Goal: Transaction & Acquisition: Purchase product/service

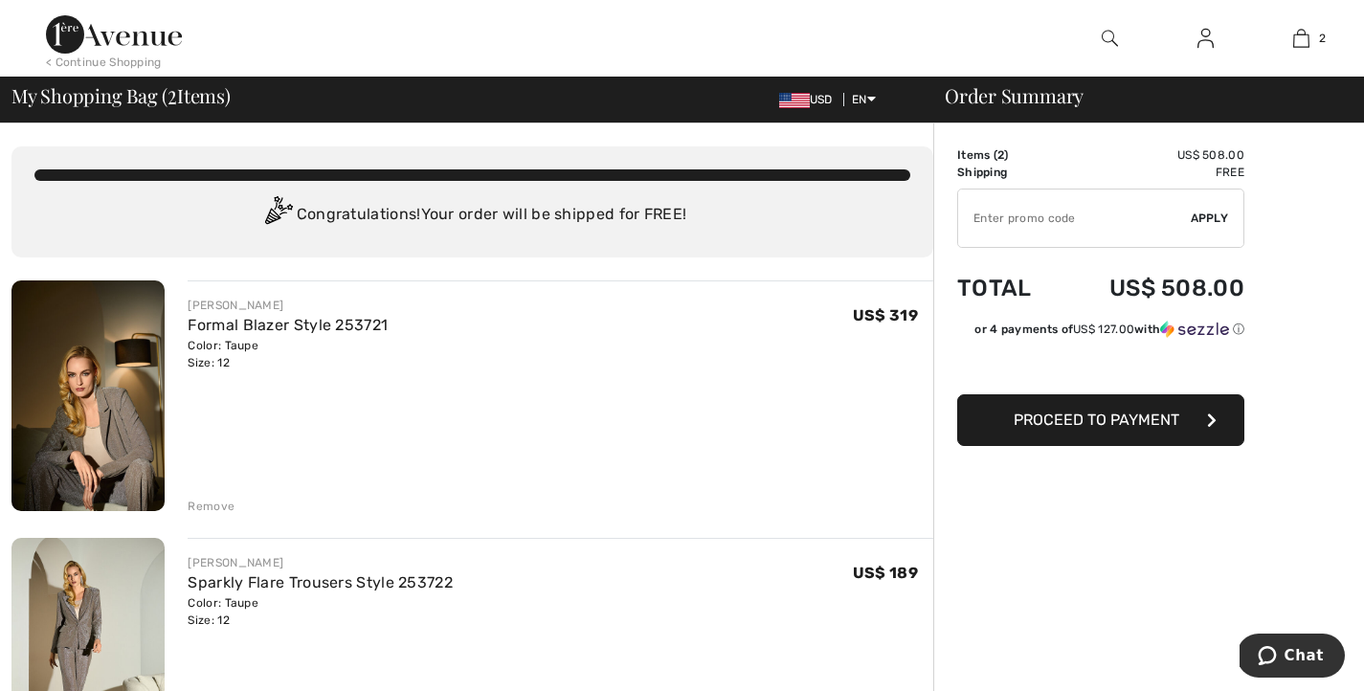
click at [111, 56] on div "< Continue Shopping" at bounding box center [104, 62] width 116 height 17
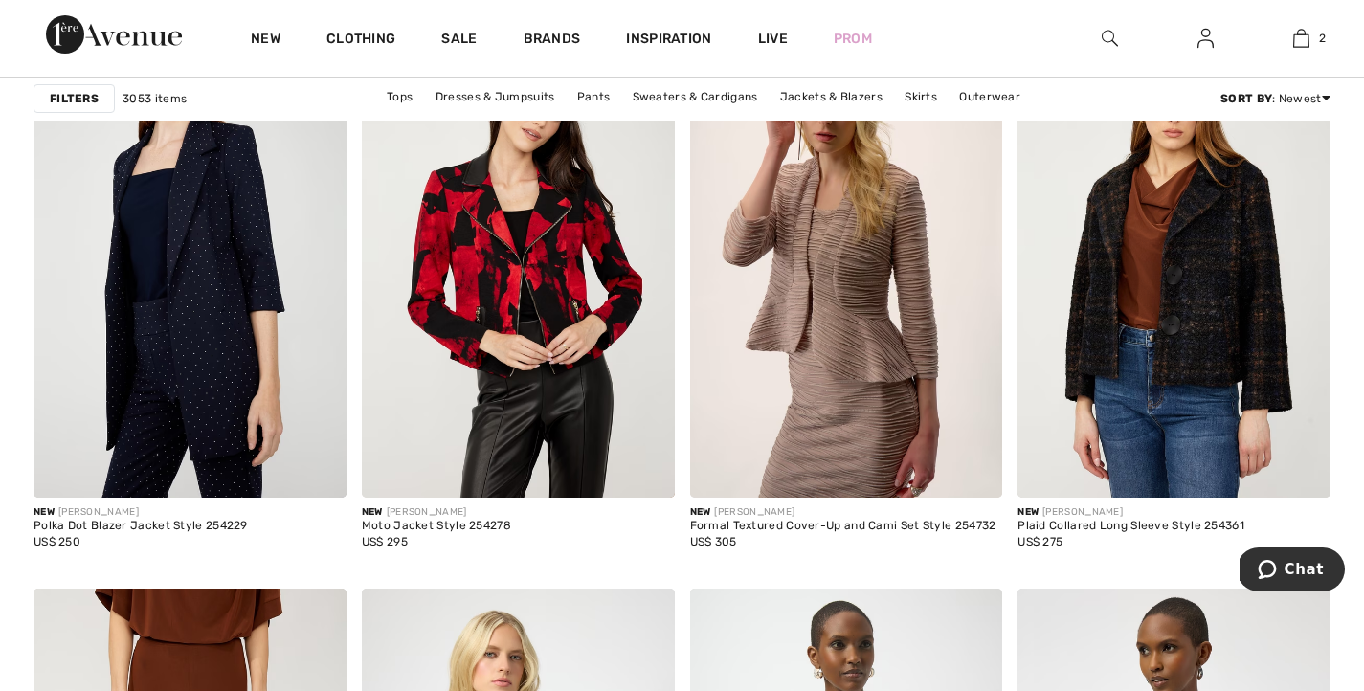
scroll to position [1195, 0]
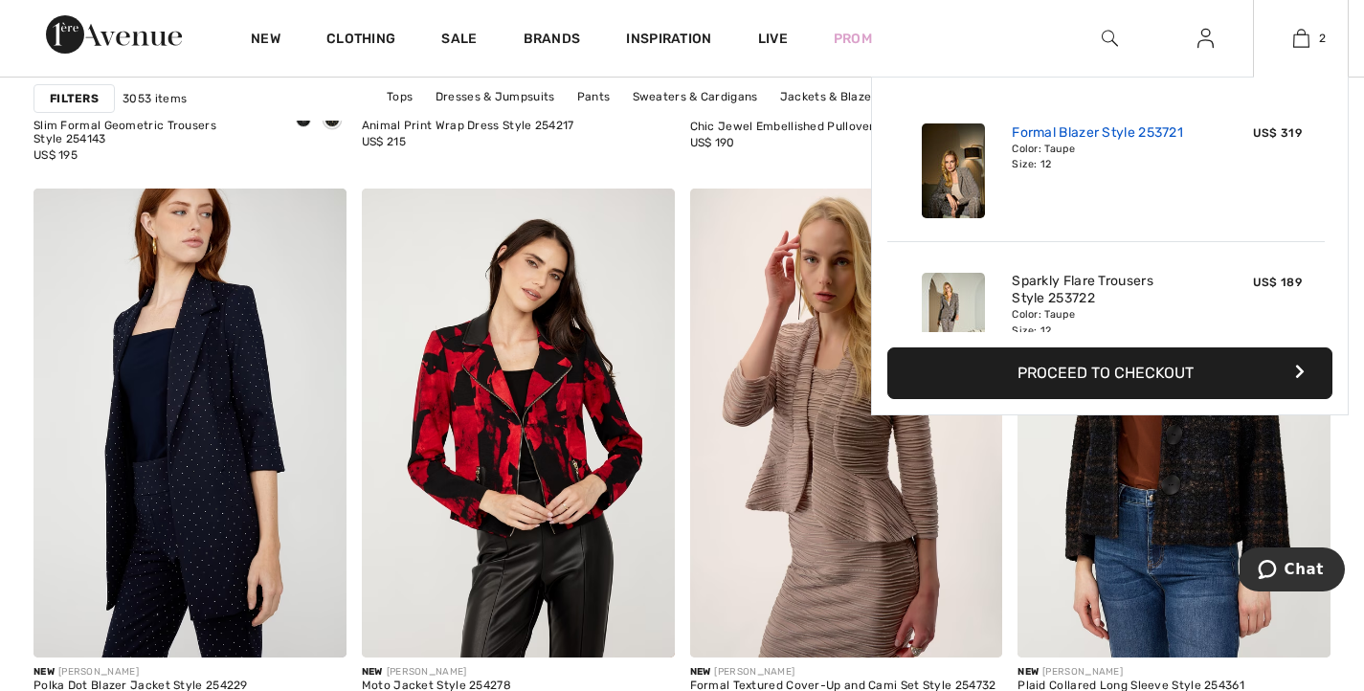
click at [1040, 142] on link "Formal Blazer Style 253721" at bounding box center [1097, 132] width 171 height 17
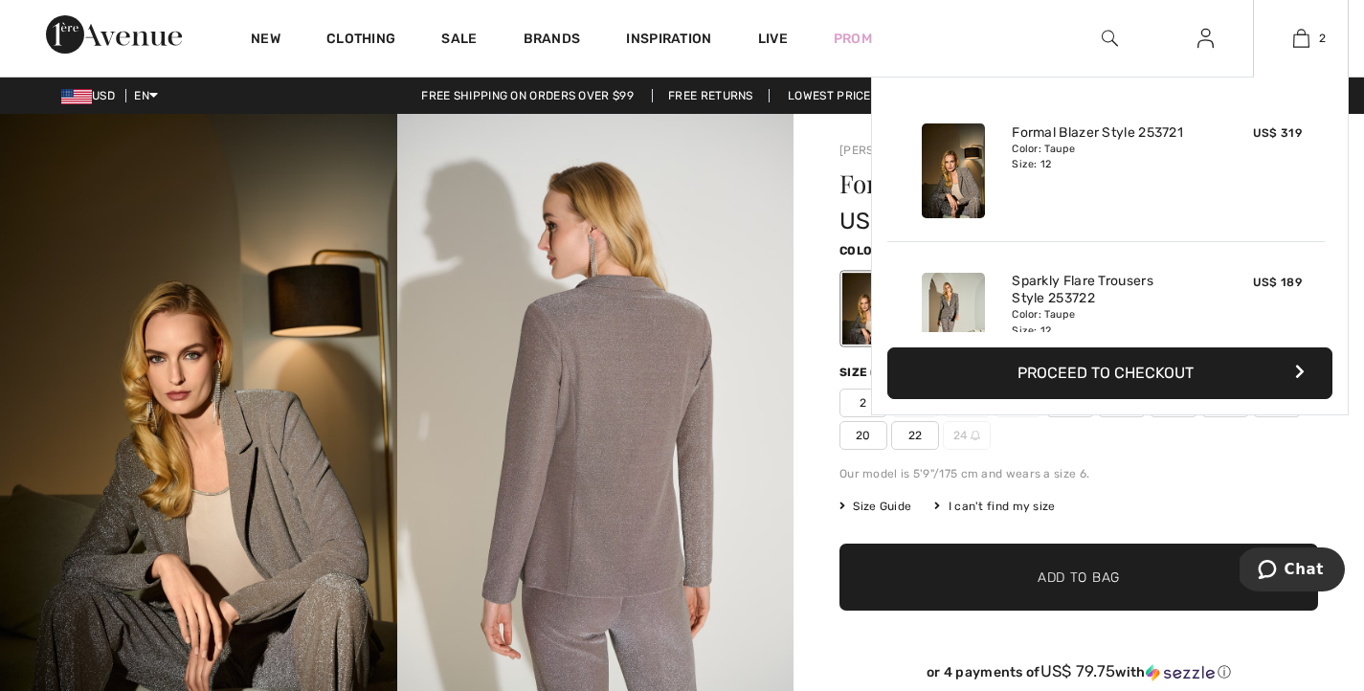
scroll to position [113, 0]
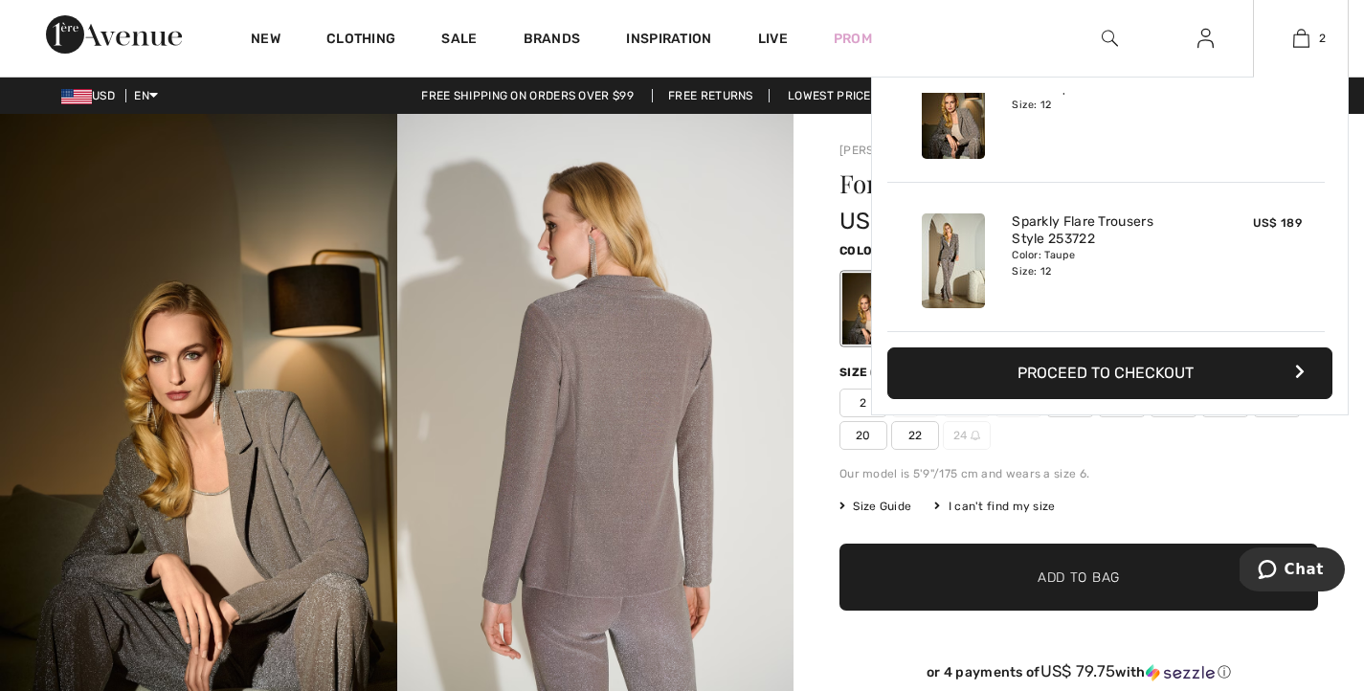
click at [945, 255] on img at bounding box center [953, 261] width 63 height 95
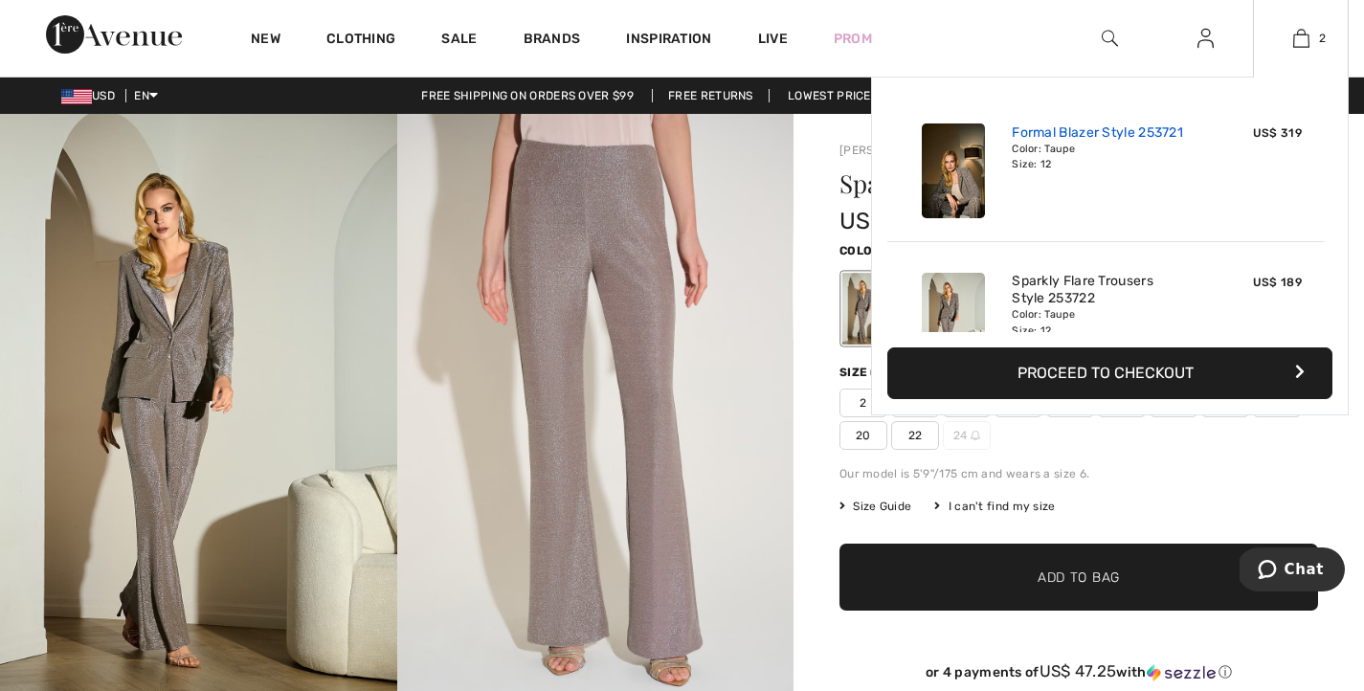
click at [1027, 142] on link "Formal Blazer Style 253721" at bounding box center [1097, 132] width 171 height 17
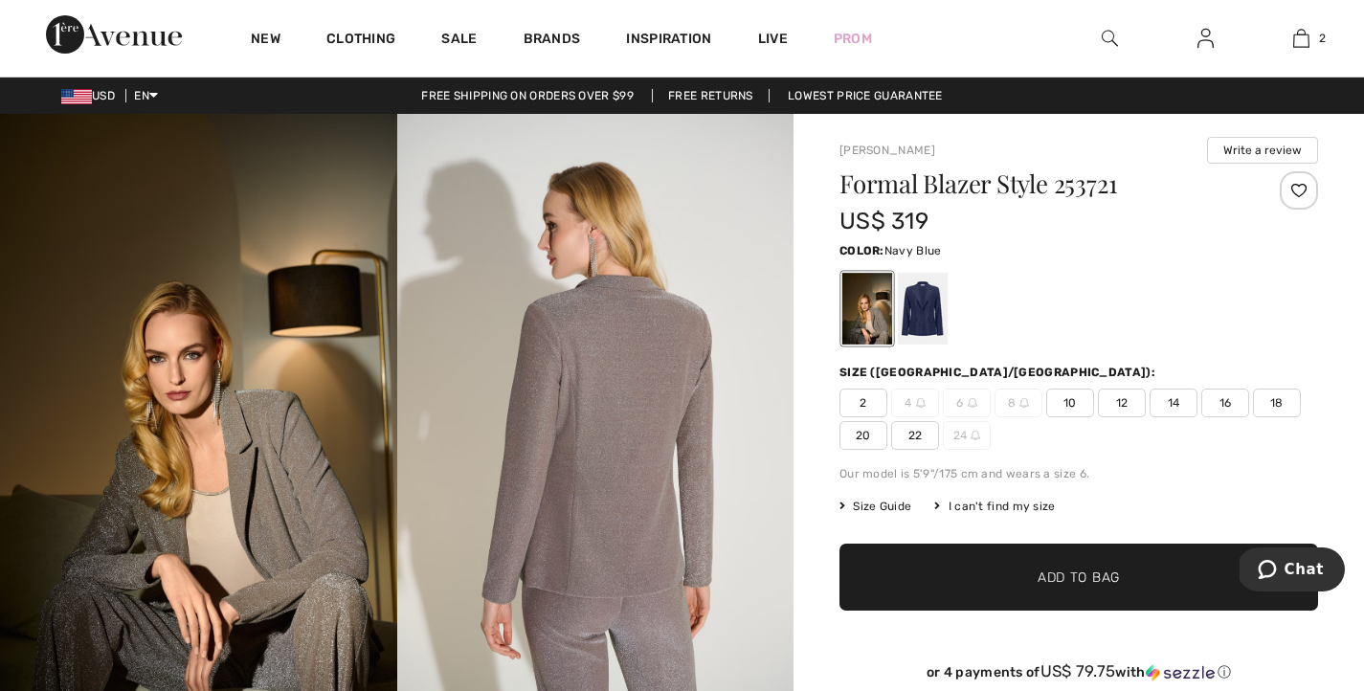
click at [948, 315] on div at bounding box center [923, 309] width 50 height 72
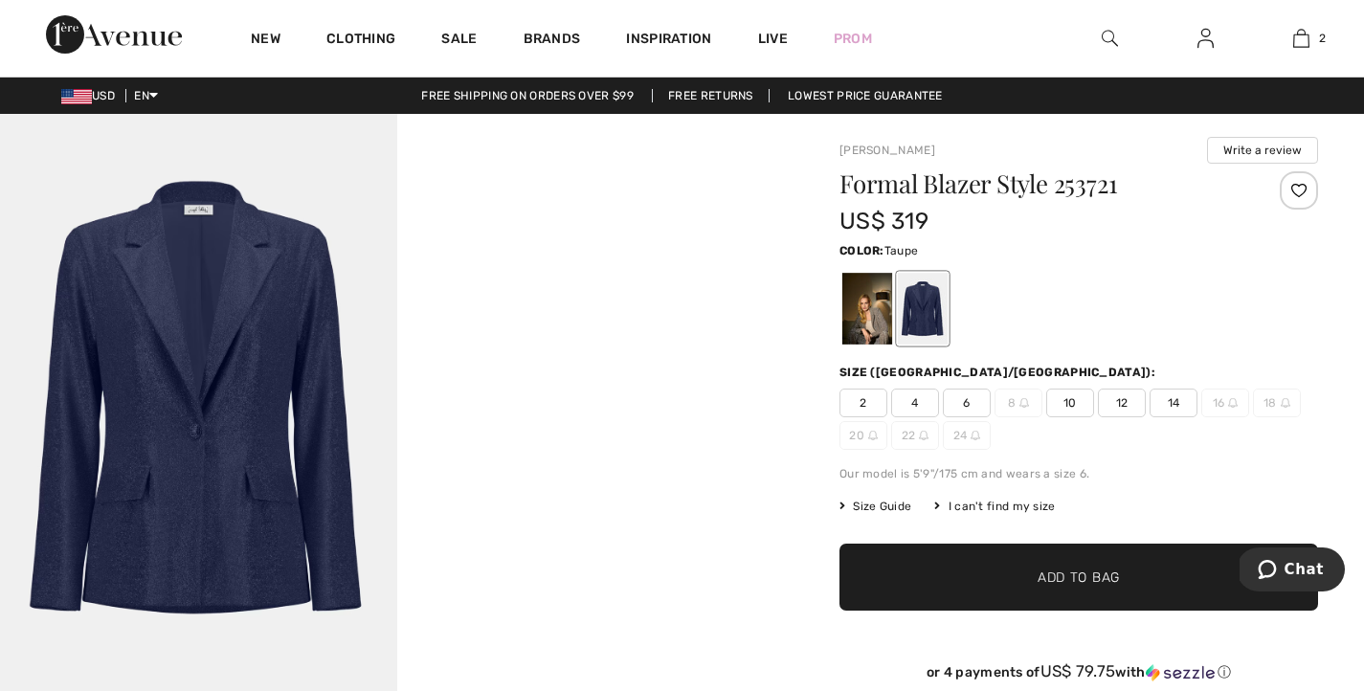
click at [883, 332] on div at bounding box center [868, 309] width 50 height 72
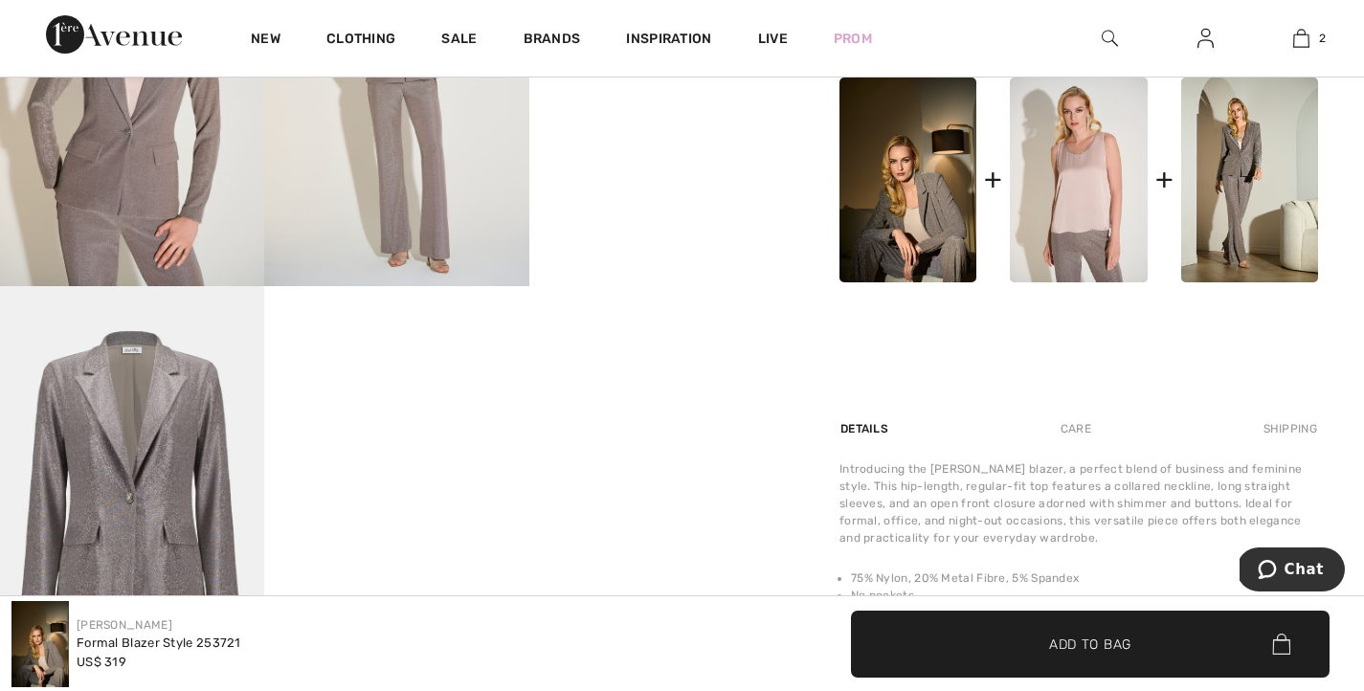
scroll to position [844, 0]
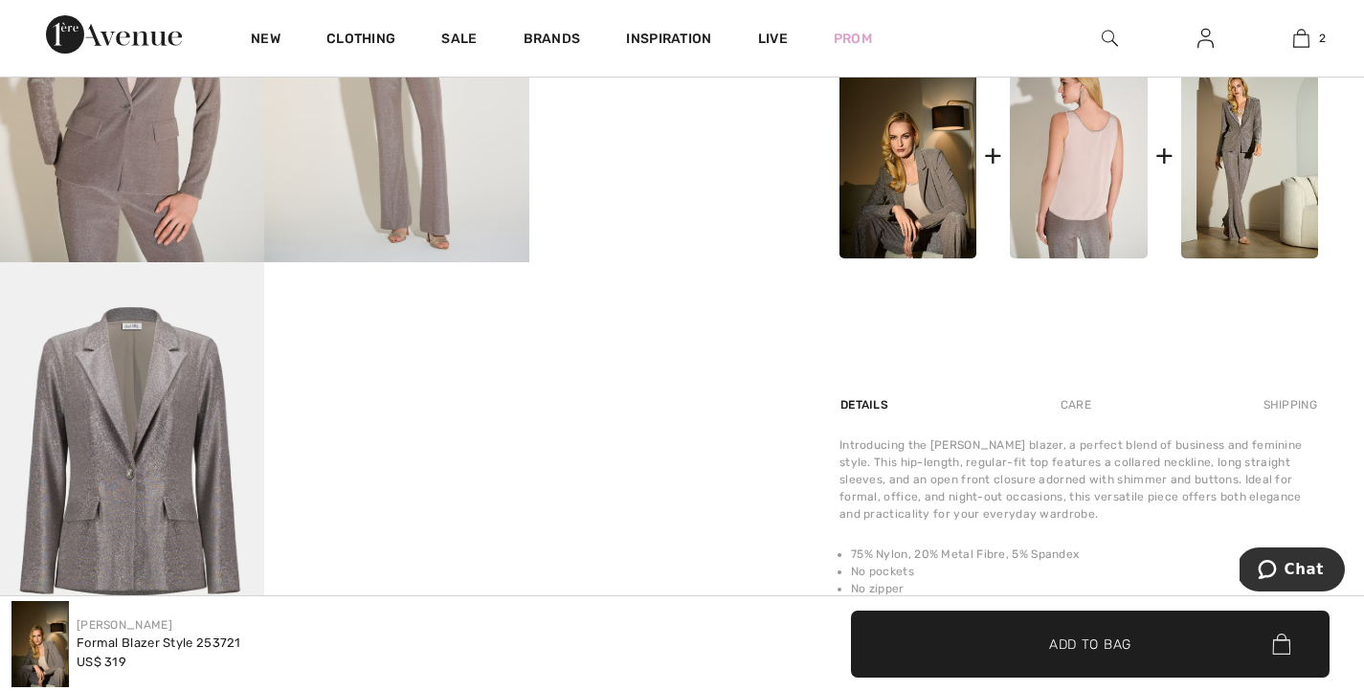
click at [1076, 259] on img at bounding box center [1078, 157] width 137 height 206
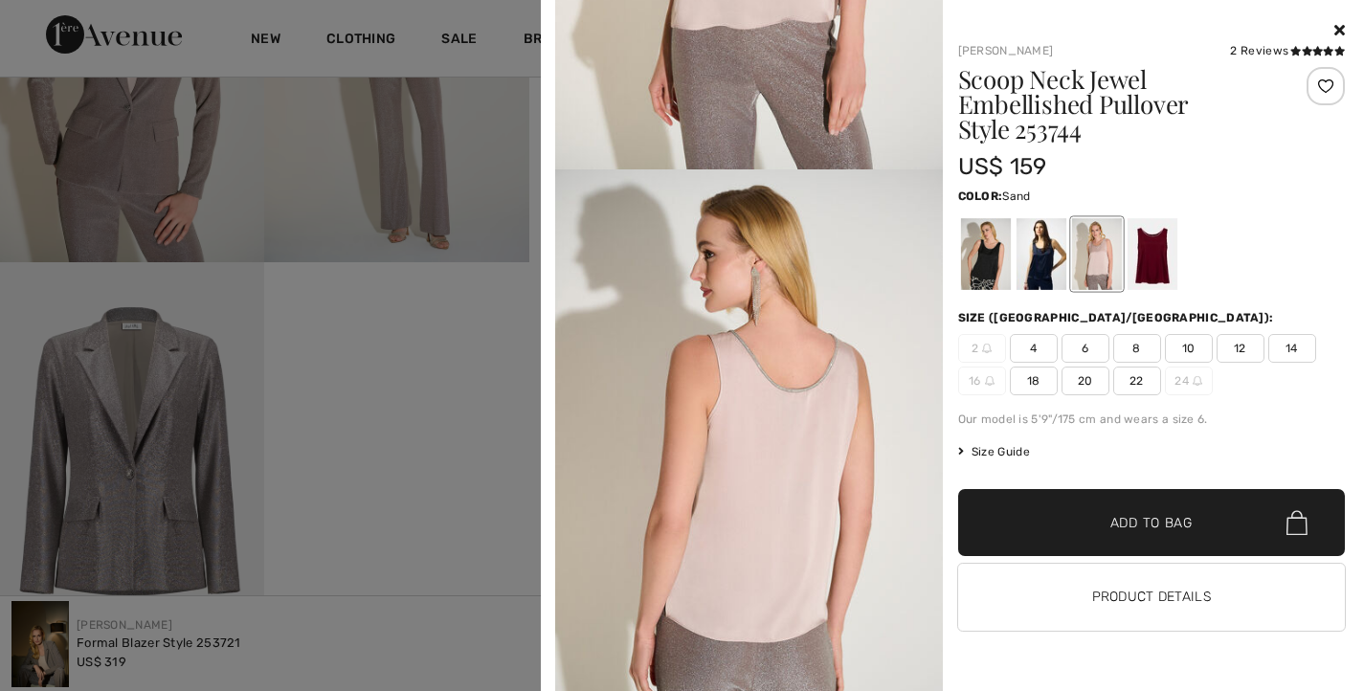
scroll to position [414, 0]
click at [1027, 276] on div at bounding box center [1041, 254] width 50 height 72
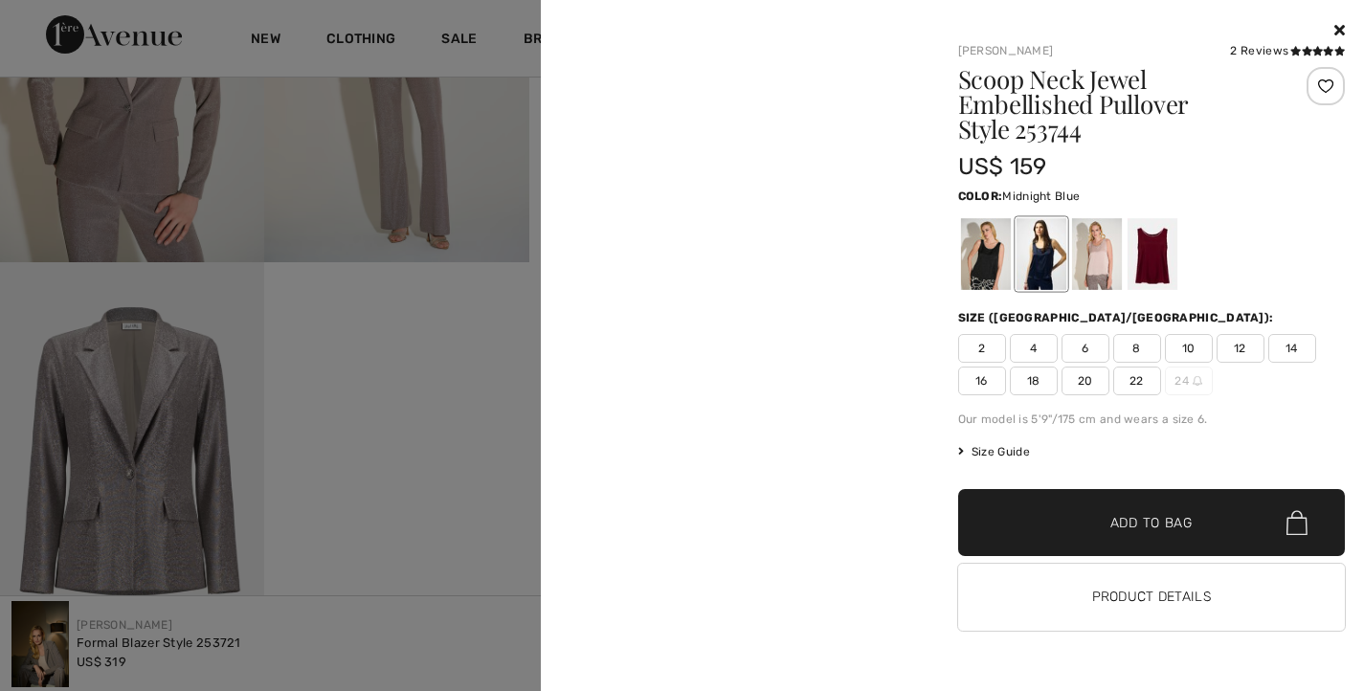
click at [1105, 270] on div at bounding box center [1096, 254] width 50 height 72
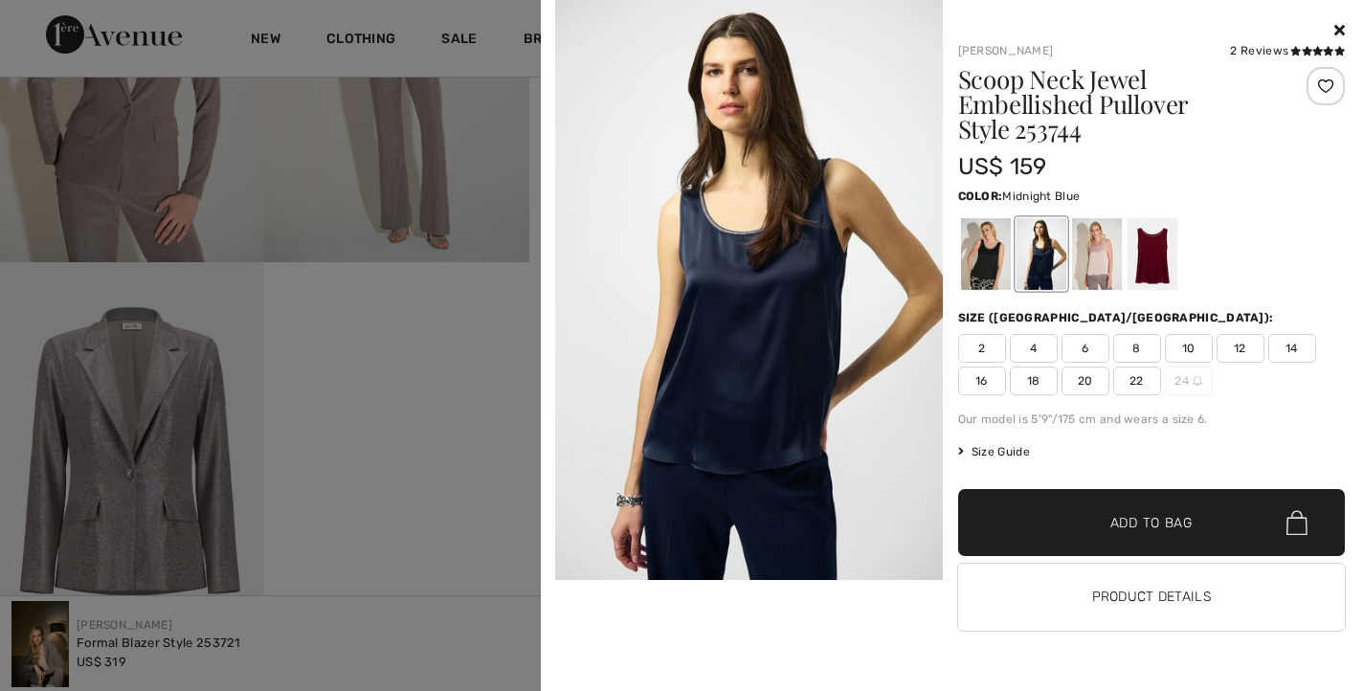
click at [1099, 272] on div at bounding box center [1096, 254] width 50 height 72
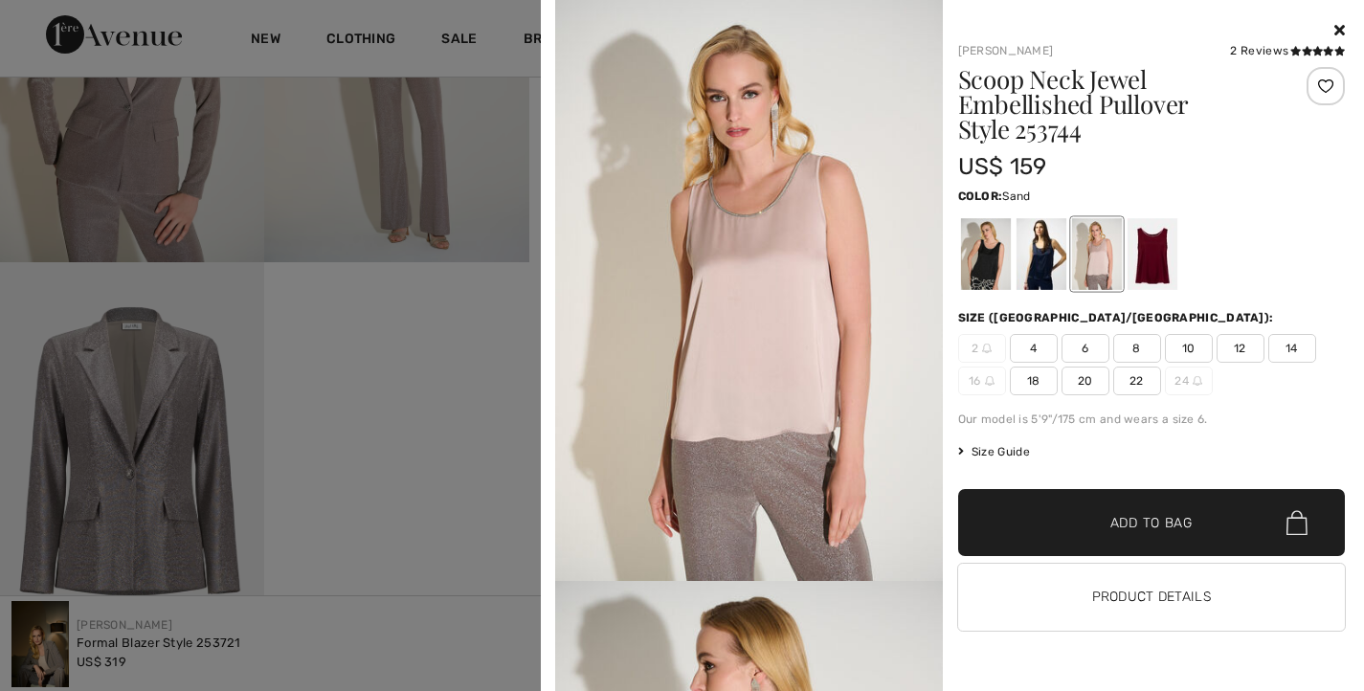
click at [1236, 363] on span "12" at bounding box center [1241, 348] width 48 height 29
click at [1117, 533] on span "Add to Bag" at bounding box center [1152, 523] width 82 height 20
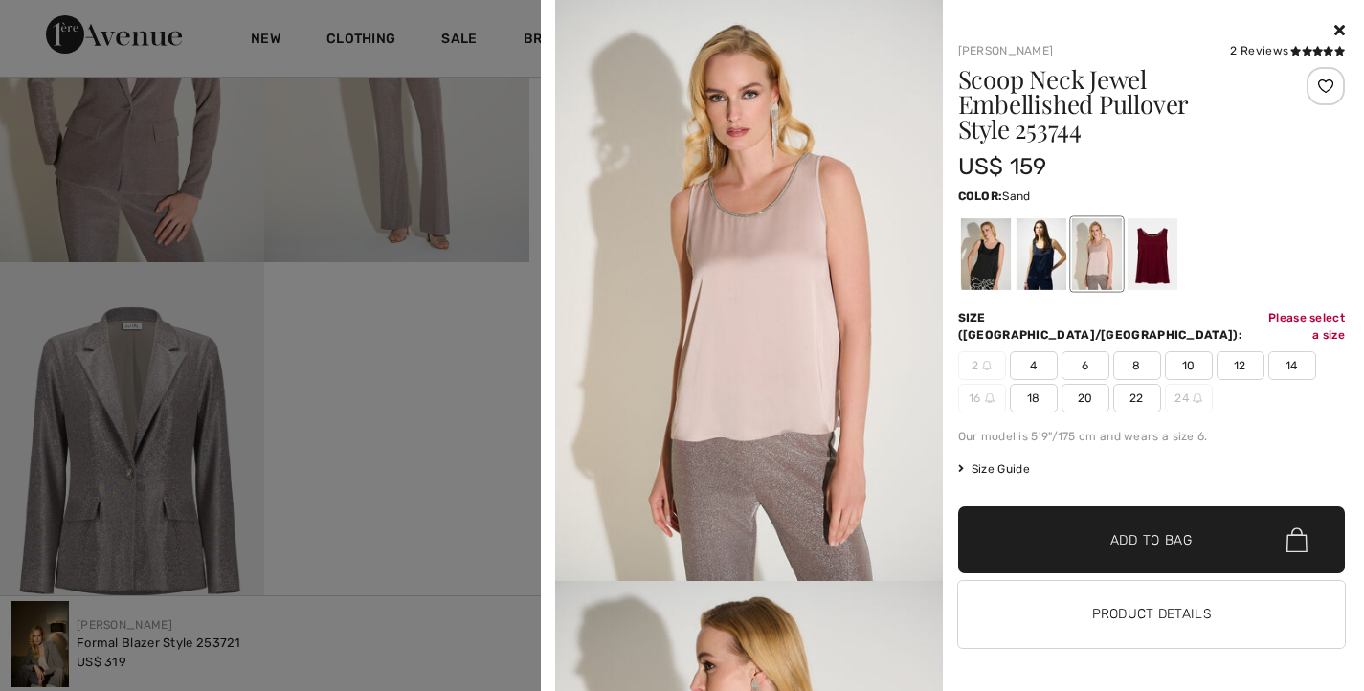
click at [1335, 25] on icon at bounding box center [1340, 29] width 11 height 15
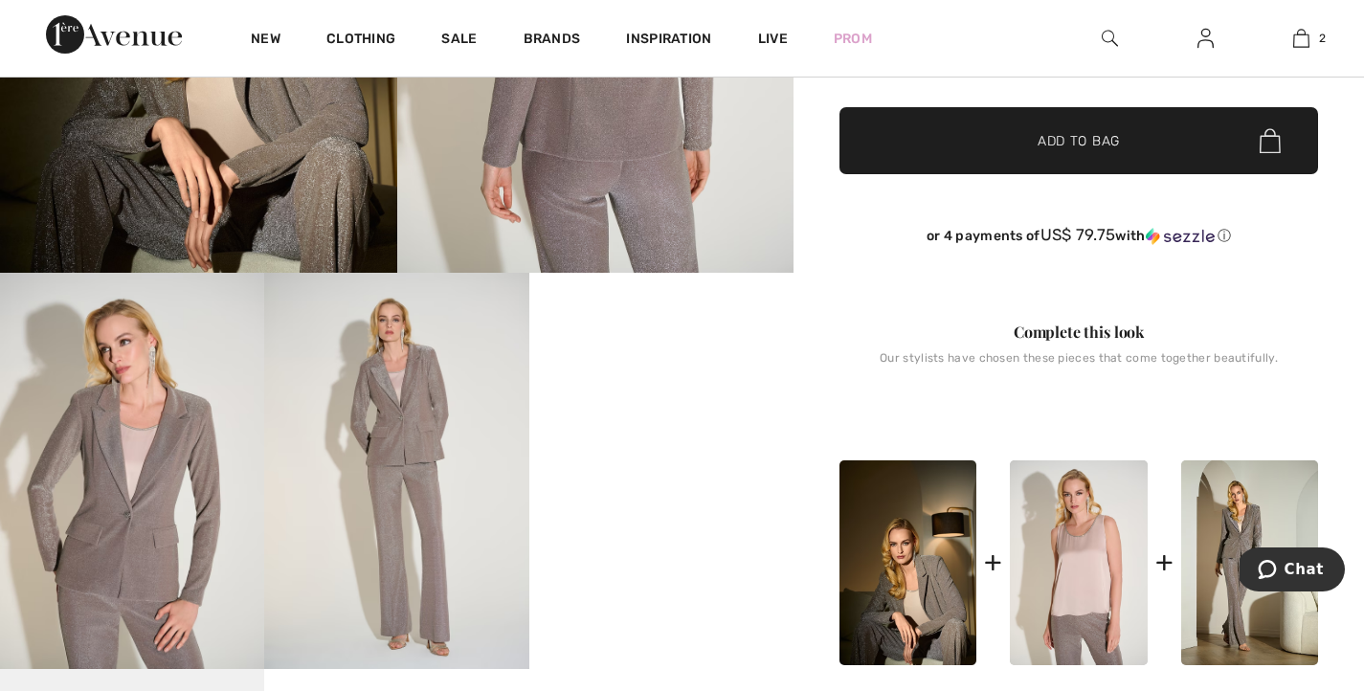
scroll to position [743, 0]
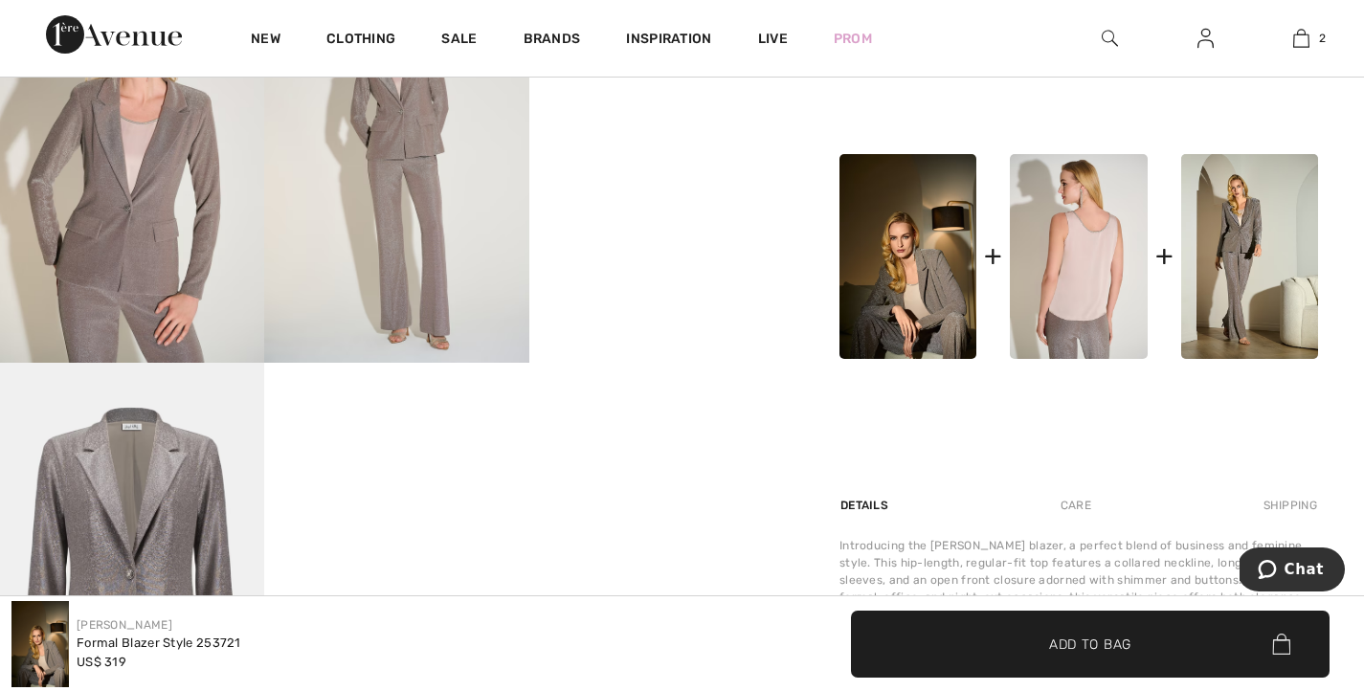
click at [1074, 360] on img at bounding box center [1078, 257] width 137 height 206
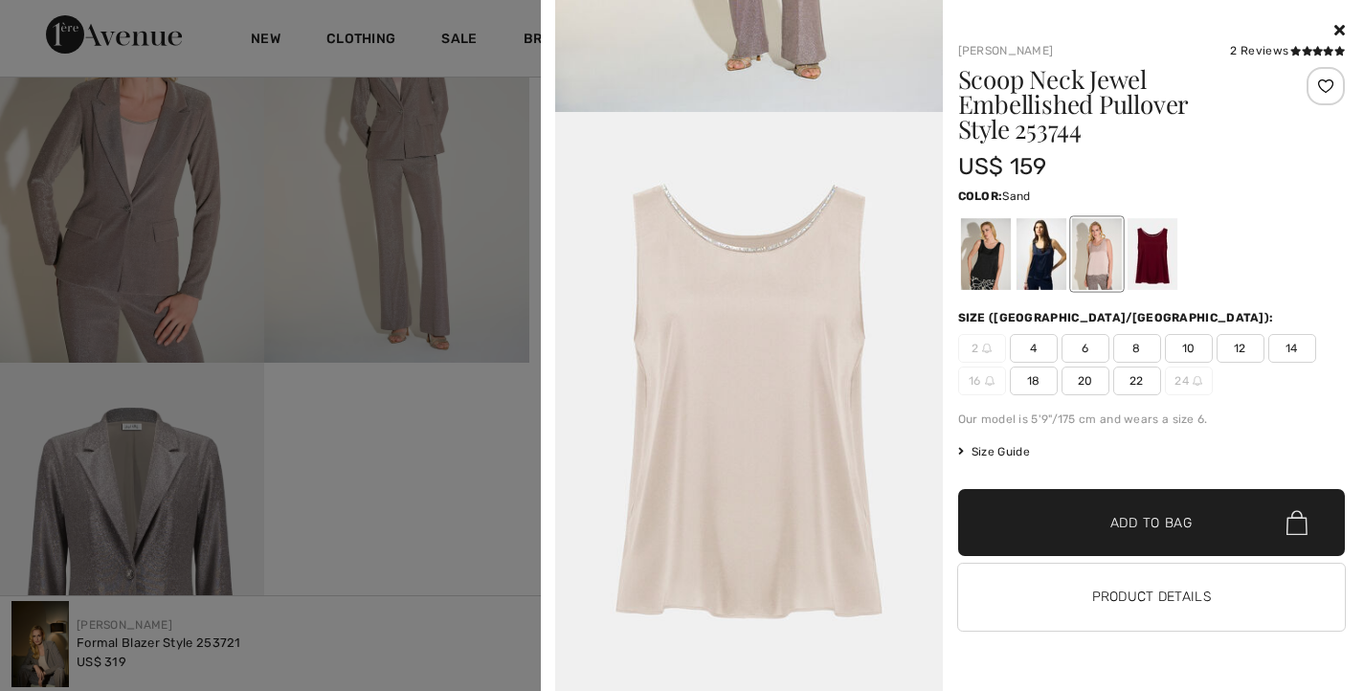
scroll to position [34, 0]
click at [1232, 339] on span "12" at bounding box center [1241, 348] width 48 height 29
click at [1111, 528] on span "Add to Bag" at bounding box center [1152, 523] width 82 height 20
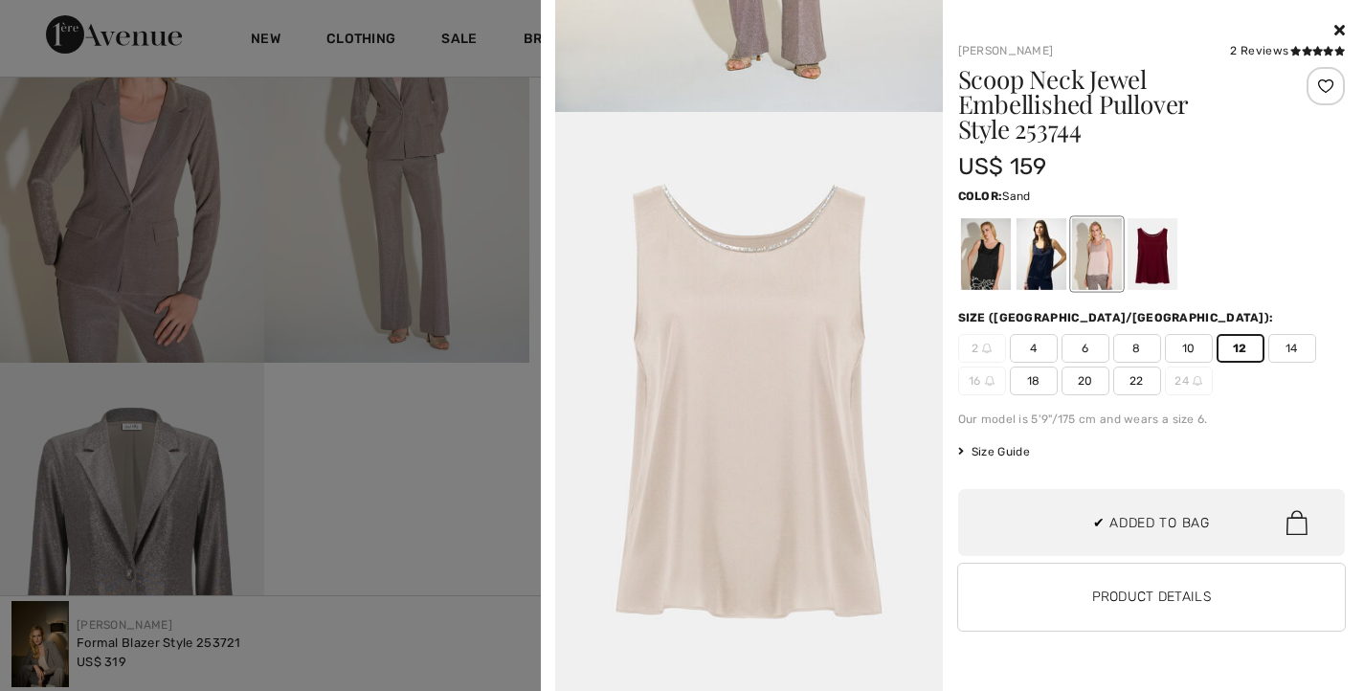
scroll to position [0, 0]
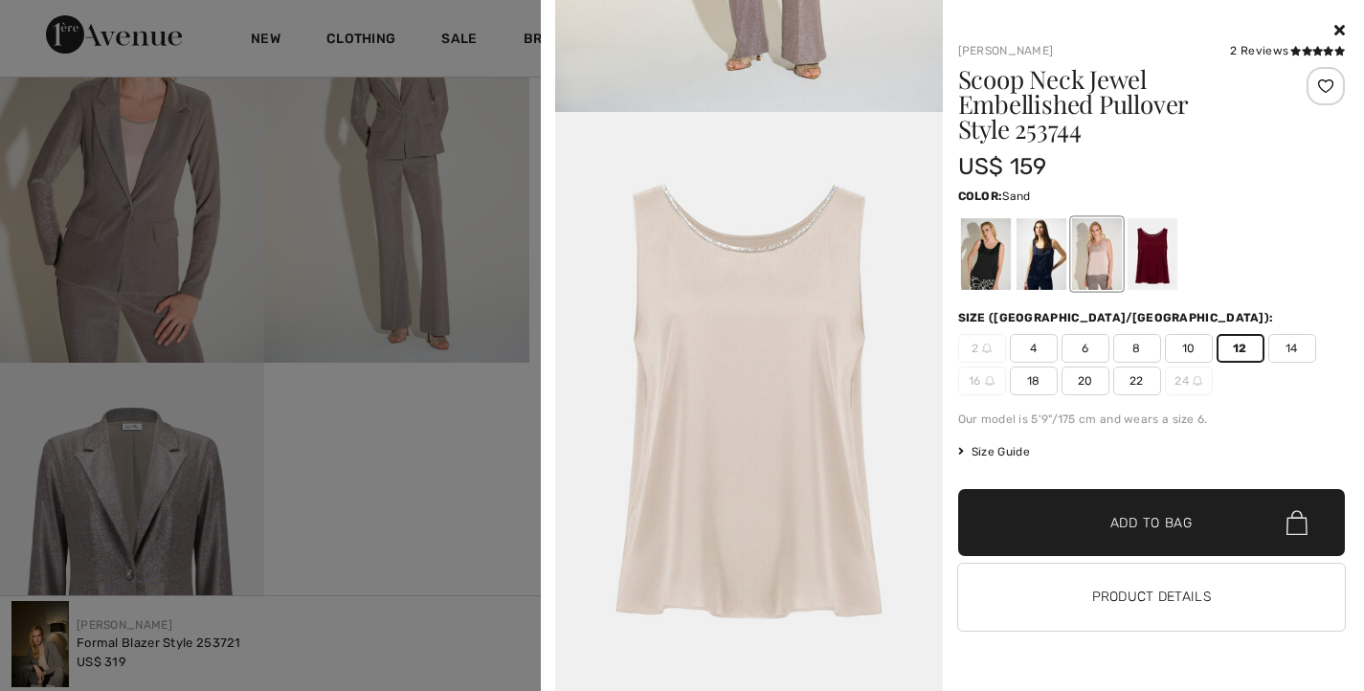
click at [1335, 23] on icon at bounding box center [1340, 29] width 11 height 15
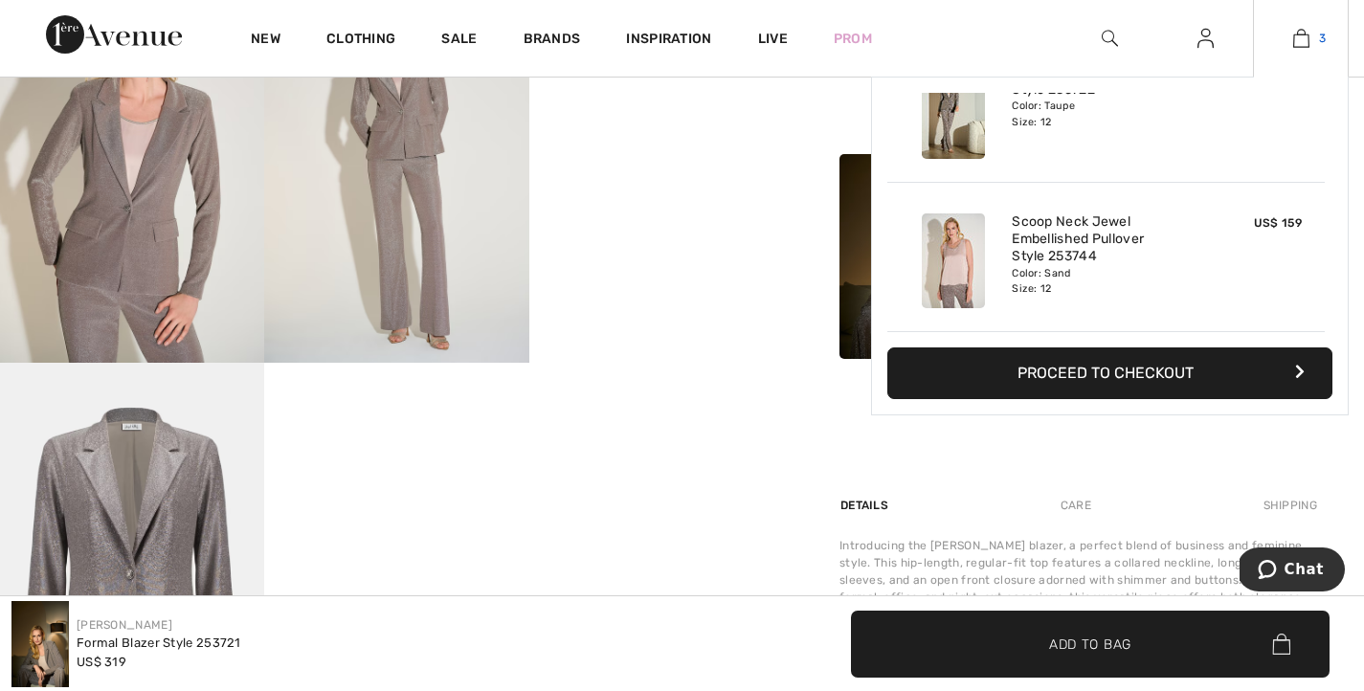
click at [1294, 35] on img at bounding box center [1302, 38] width 16 height 23
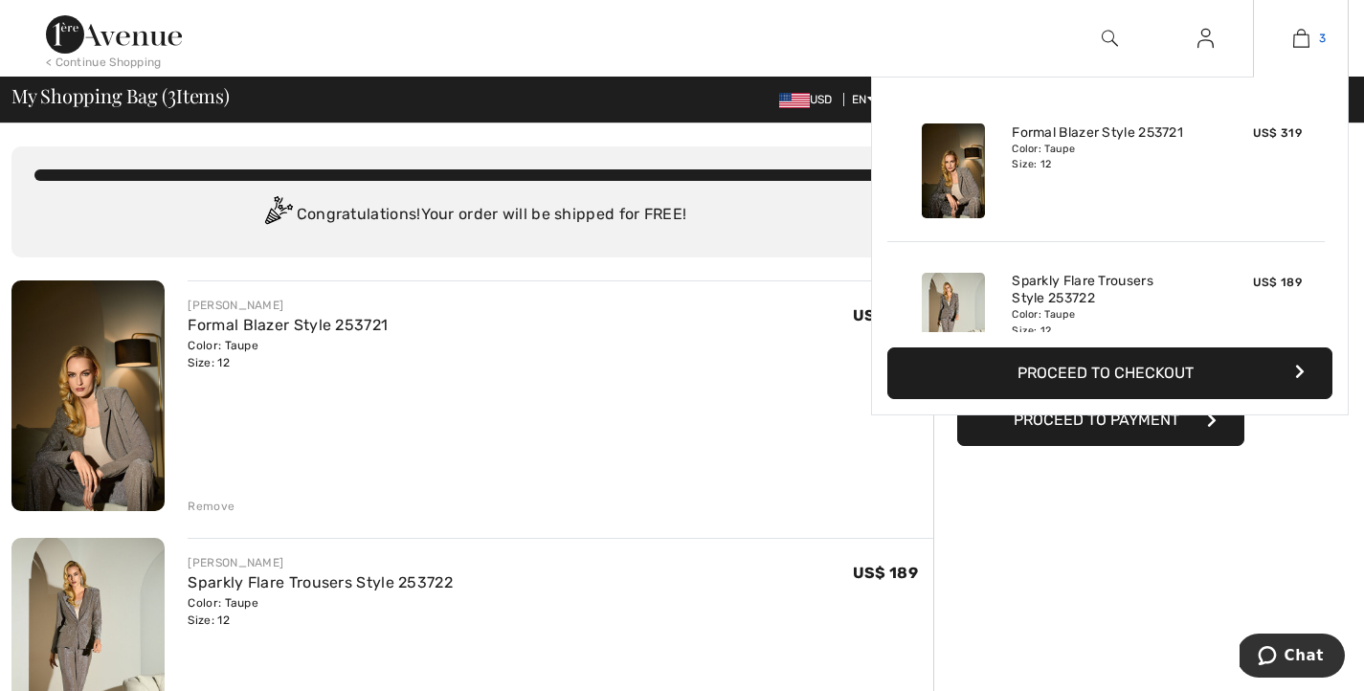
click at [1298, 33] on img at bounding box center [1302, 38] width 16 height 23
